Goal: Submit feedback/report problem

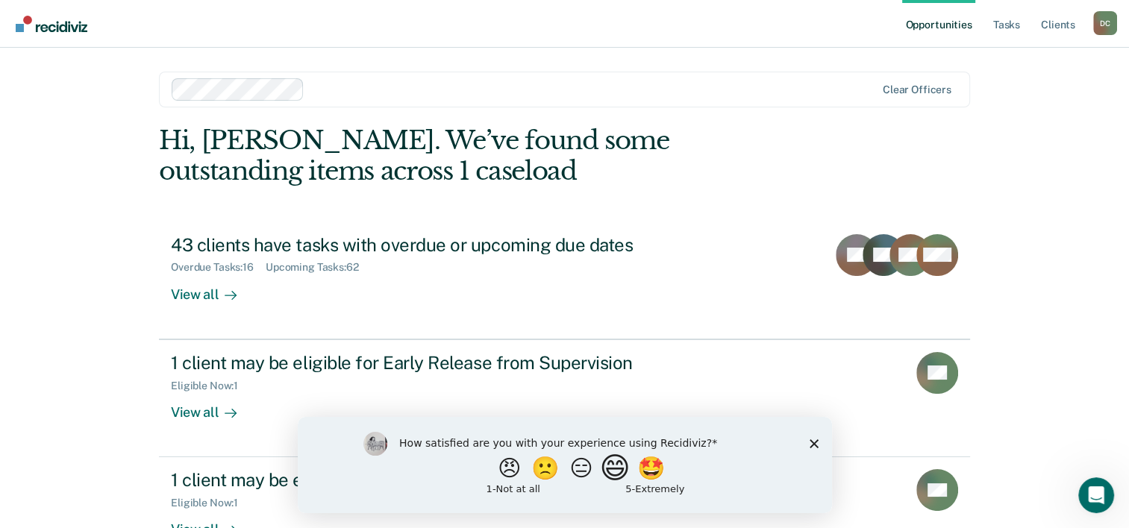
click at [622, 472] on button "😄" at bounding box center [615, 468] width 35 height 30
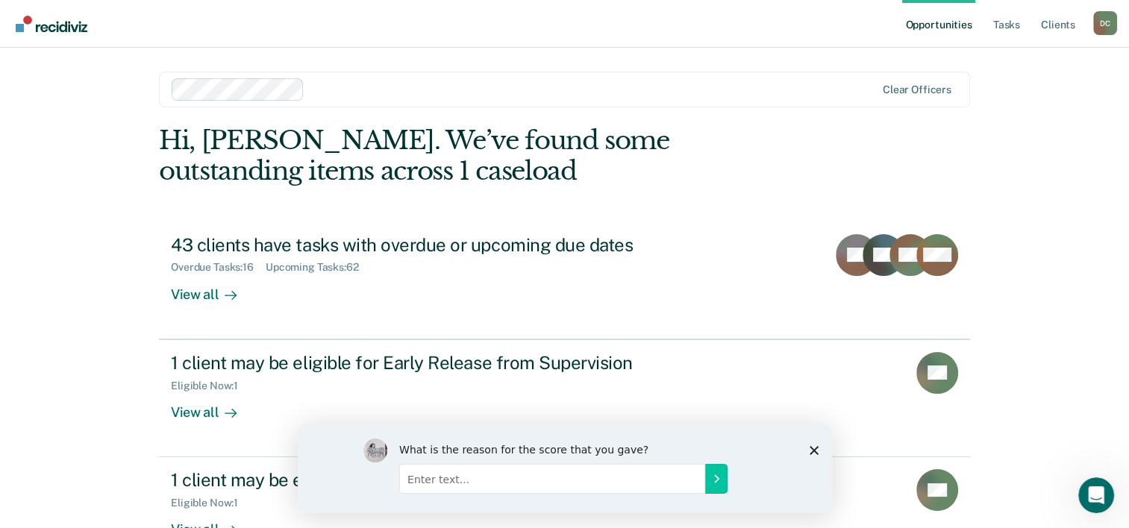
click at [448, 478] on input "Enter text..." at bounding box center [551, 478] width 306 height 30
type input "The ideas are brilliant and usufull"
click at [717, 480] on icon "Submit your response" at bounding box center [716, 478] width 12 height 12
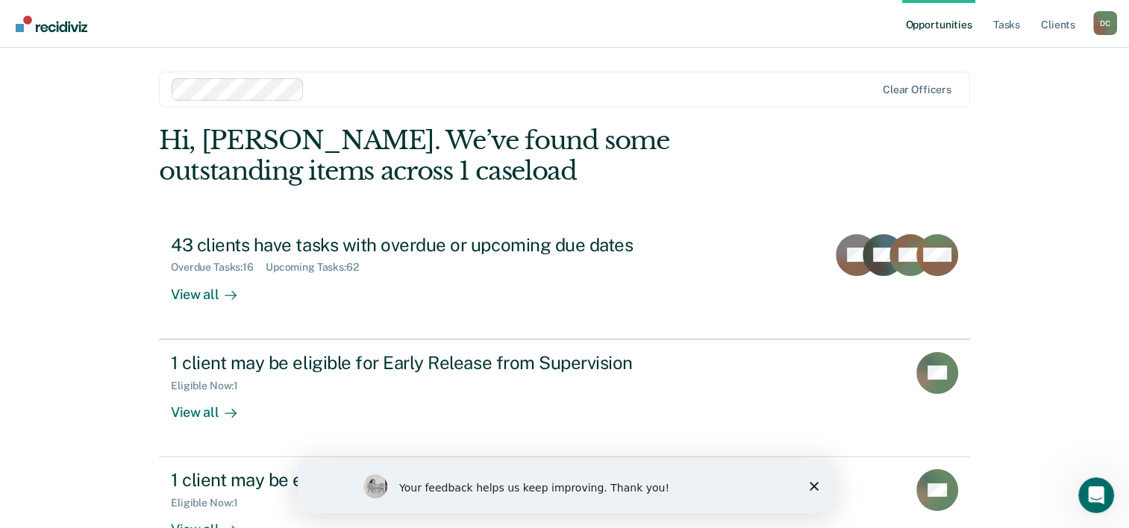
click at [810, 492] on div "Your feedback helps us keep improving. Thank you!" at bounding box center [564, 487] width 534 height 54
click at [811, 488] on polygon "Close survey" at bounding box center [813, 486] width 9 height 9
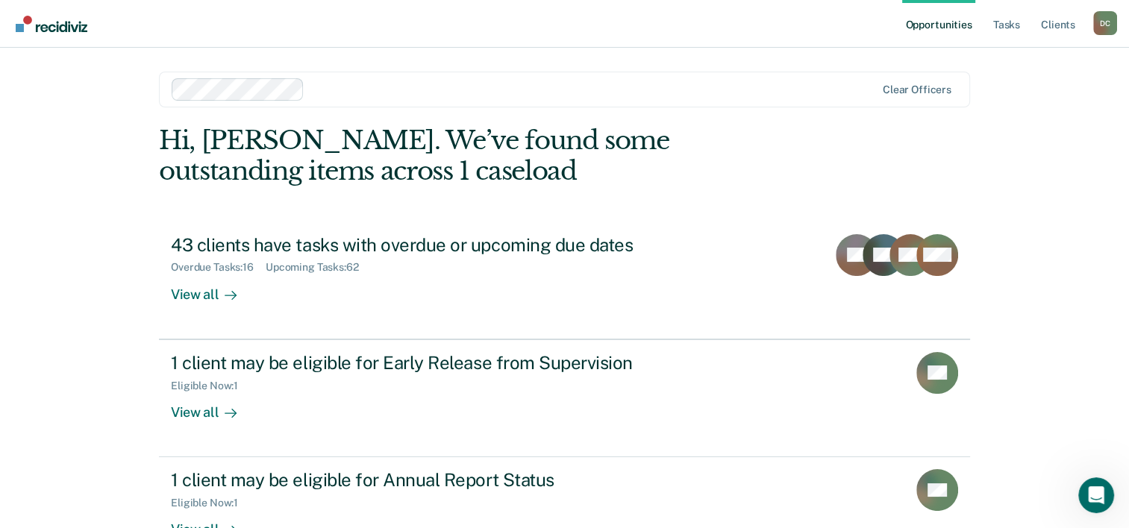
scroll to position [46, 0]
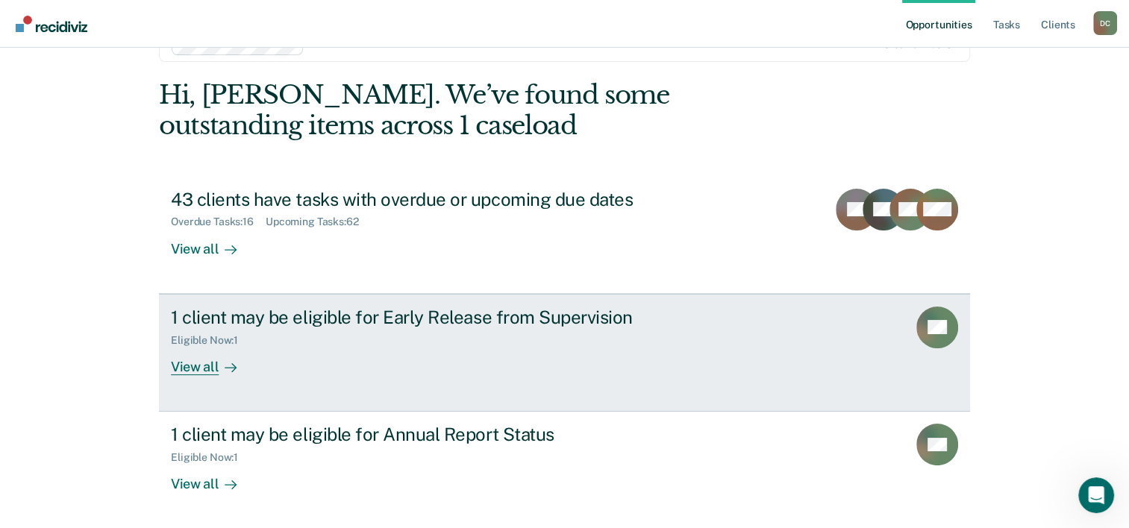
click at [191, 367] on div "View all" at bounding box center [213, 360] width 84 height 29
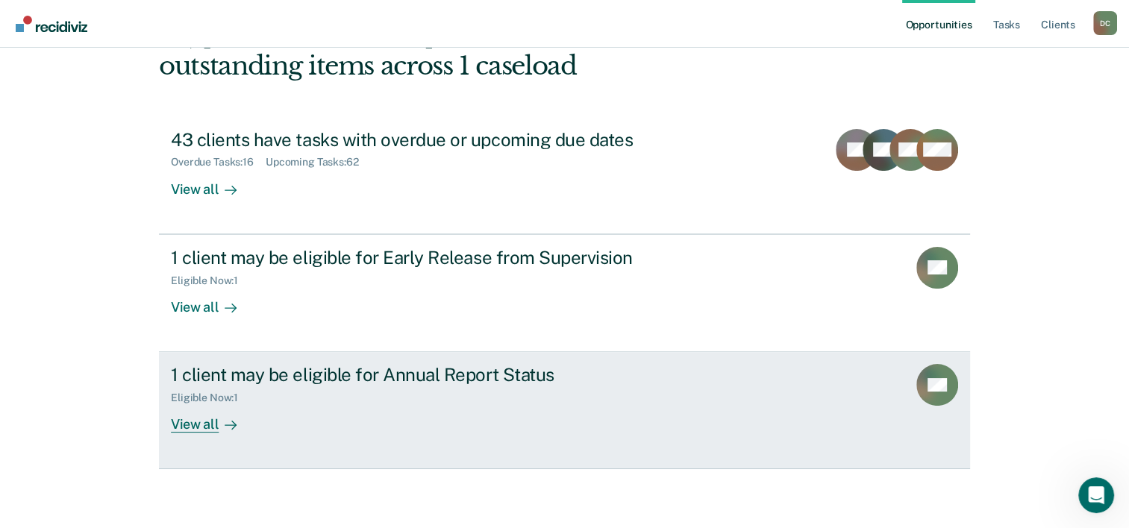
click at [187, 424] on div "View all" at bounding box center [213, 418] width 84 height 29
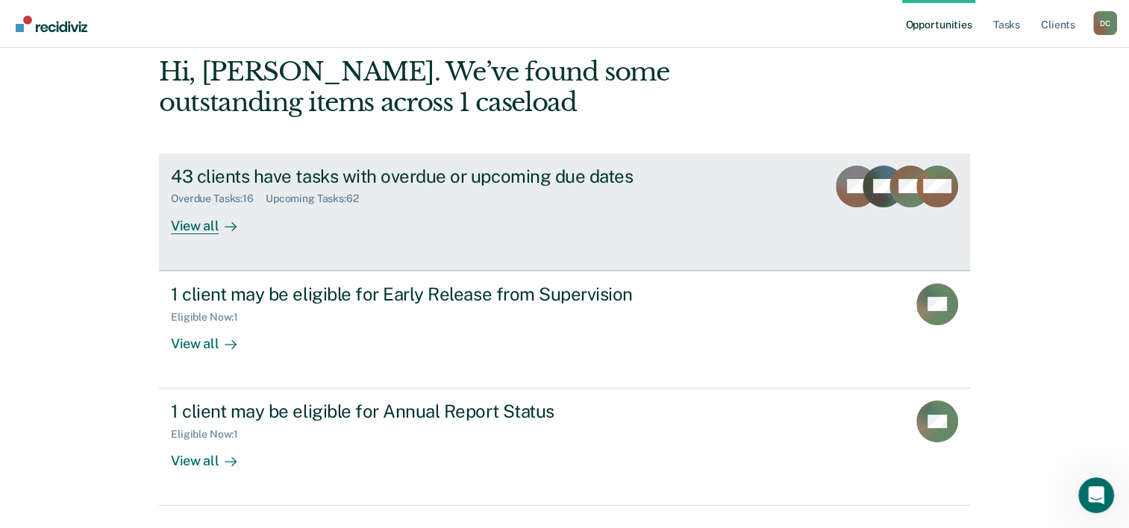
scroll to position [67, 0]
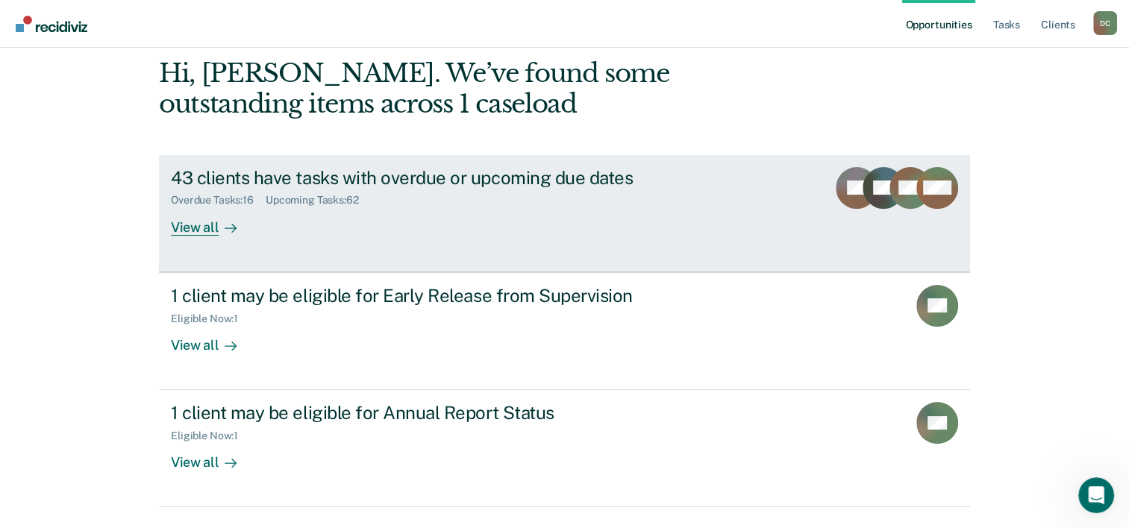
click at [219, 225] on div at bounding box center [228, 227] width 18 height 17
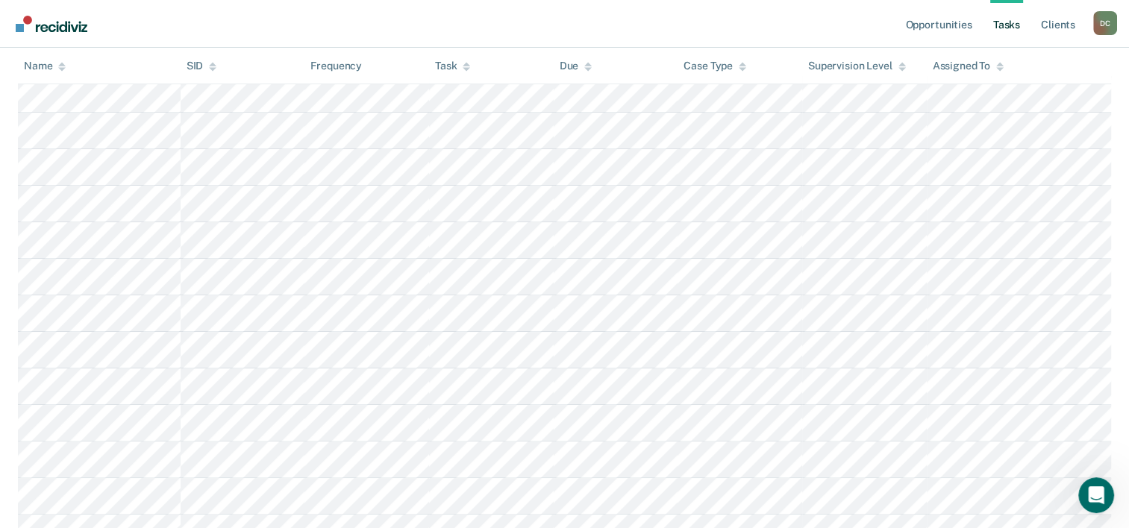
scroll to position [281, 0]
